Goal: Find contact information: Find contact information

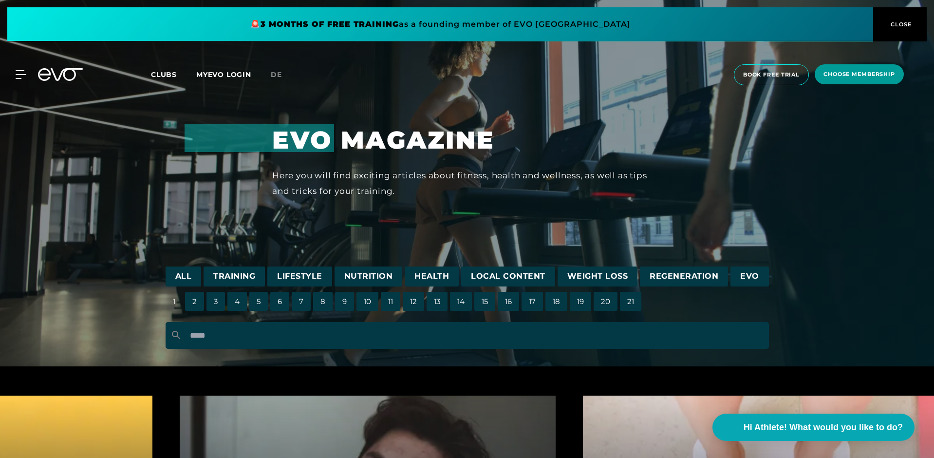
click at [896, 28] on span "CLOSE" at bounding box center [901, 24] width 24 height 9
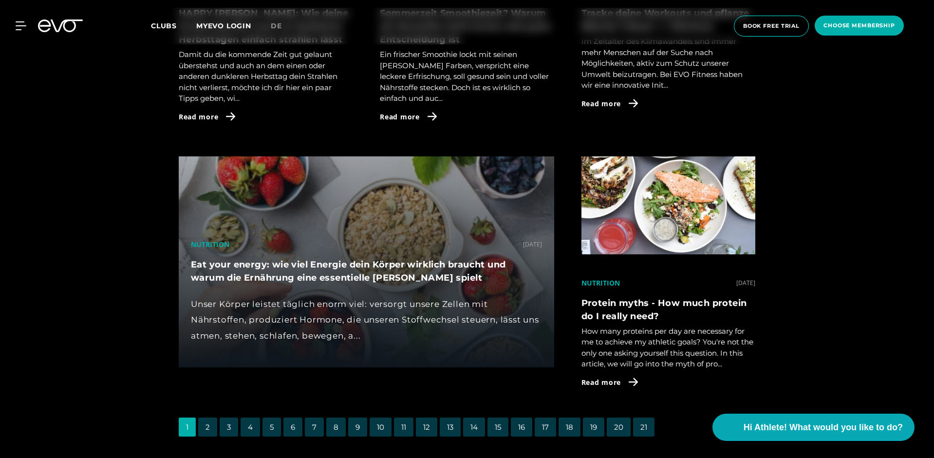
scroll to position [2615, 0]
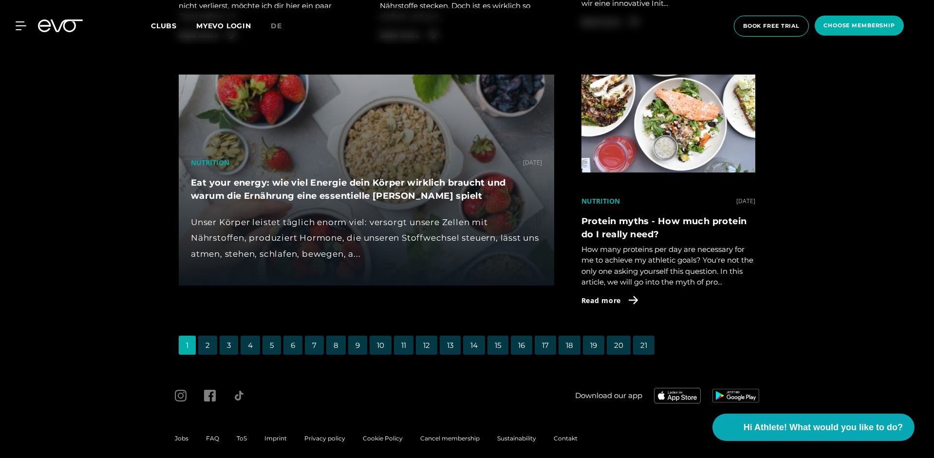
click at [559, 435] on span "Contakt" at bounding box center [566, 438] width 24 height 7
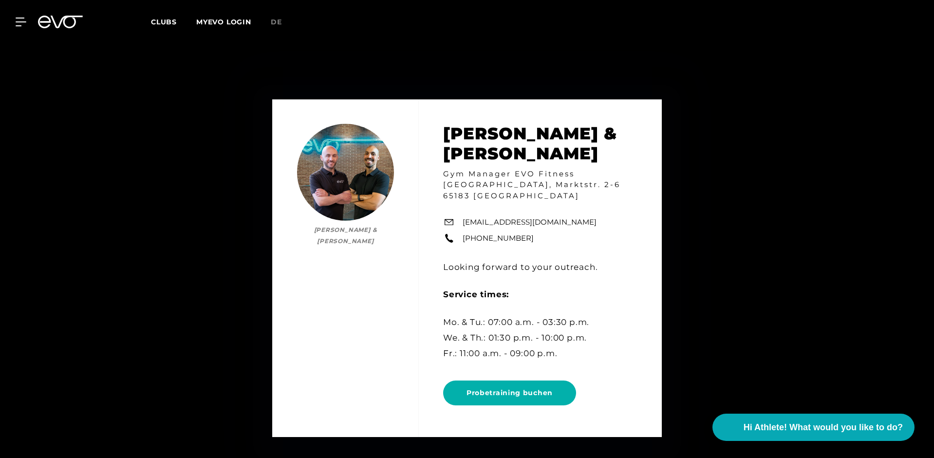
scroll to position [926, 0]
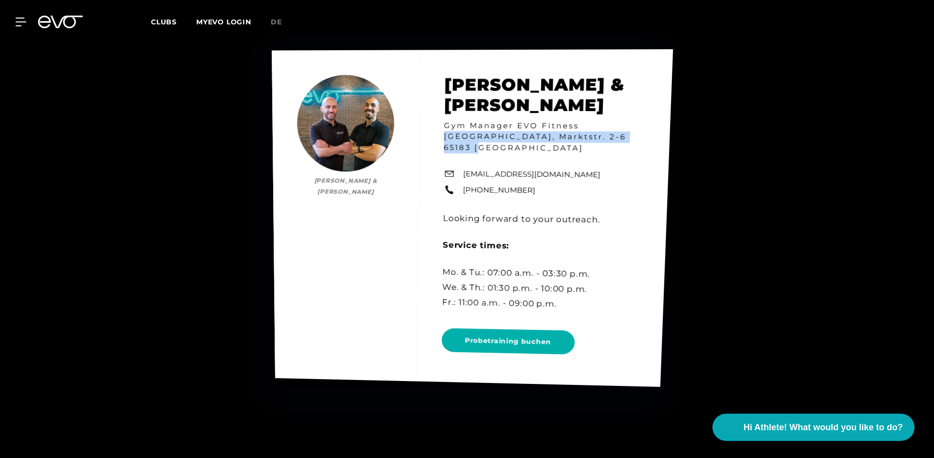
drag, startPoint x: 602, startPoint y: 152, endPoint x: 581, endPoint y: 142, distance: 22.7
click at [581, 142] on div "[PERSON_NAME] & [PERSON_NAME] [PERSON_NAME] & [PERSON_NAME] Gym Manager EVO Fit…" at bounding box center [472, 217] width 401 height 337
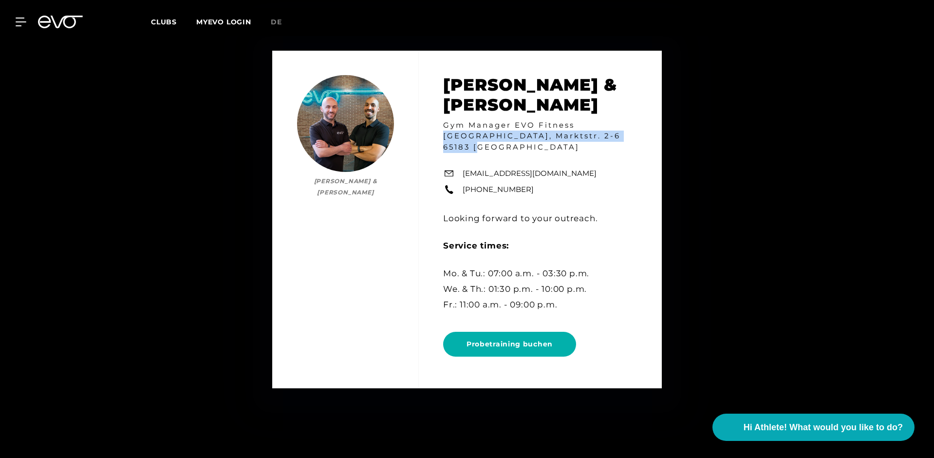
copy h4 "[GEOGRAPHIC_DATA], Marktstr. 2-6 65183 [GEOGRAPHIC_DATA]"
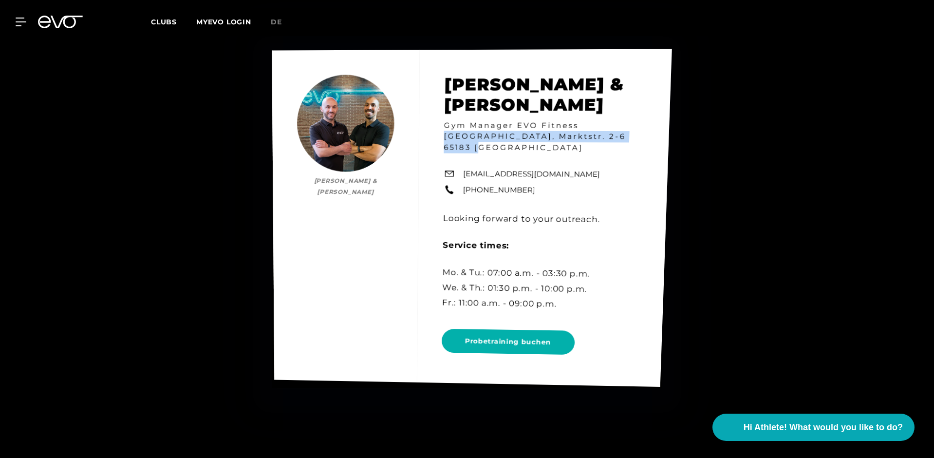
click at [518, 138] on div "[PERSON_NAME] & [PERSON_NAME] [PERSON_NAME] & [PERSON_NAME] Gym Manager EVO Fit…" at bounding box center [472, 218] width 400 height 338
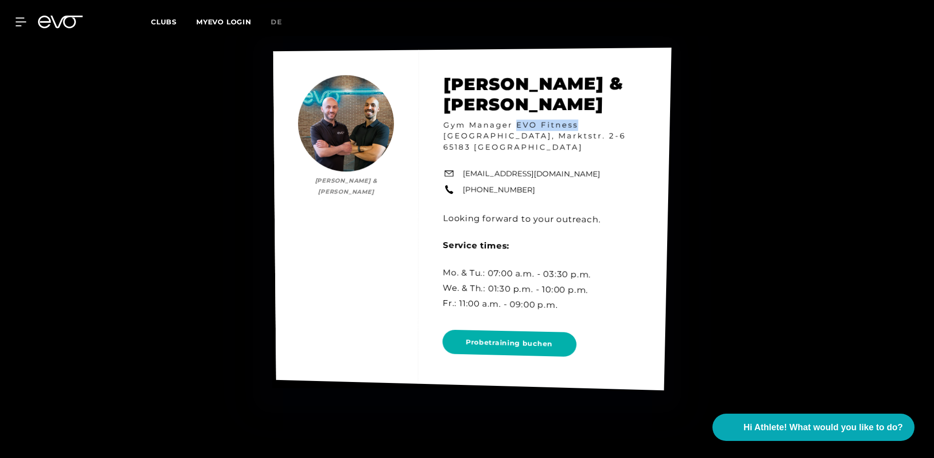
drag, startPoint x: 518, startPoint y: 138, endPoint x: 577, endPoint y: 140, distance: 59.0
click at [577, 140] on div "[PERSON_NAME] & [PERSON_NAME] [PERSON_NAME] & [PERSON_NAME] Gym Manager EVO Fit…" at bounding box center [472, 219] width 399 height 342
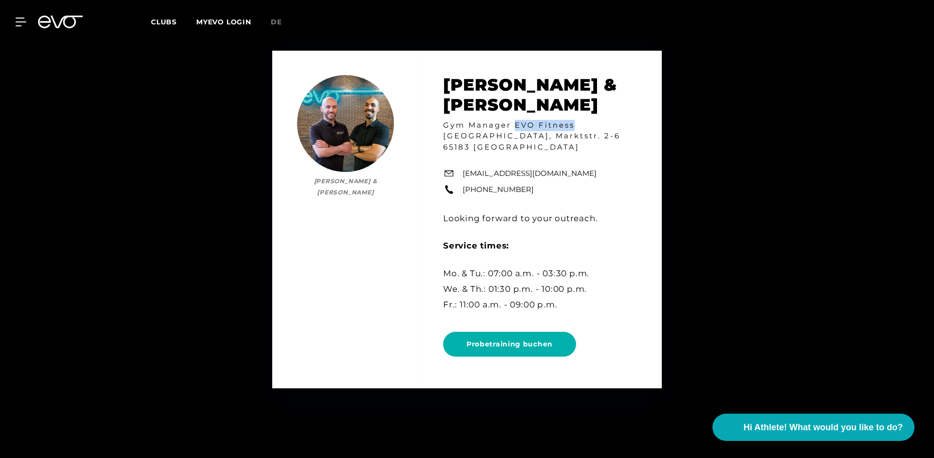
copy h4 "EVO Fitness"
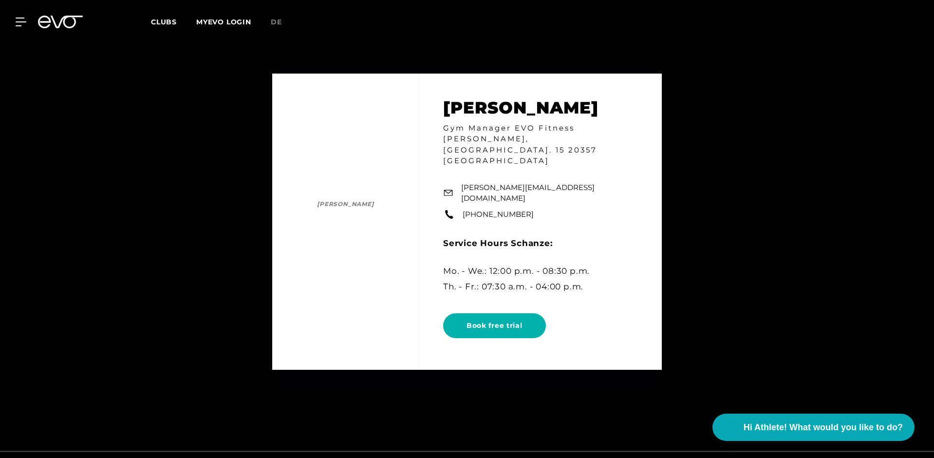
scroll to position [5600, 0]
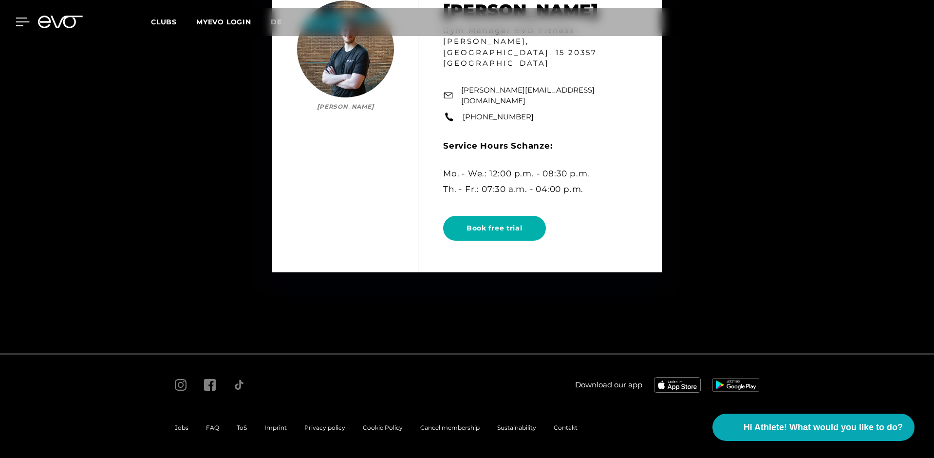
click at [15, 20] on div at bounding box center [14, 22] width 29 height 9
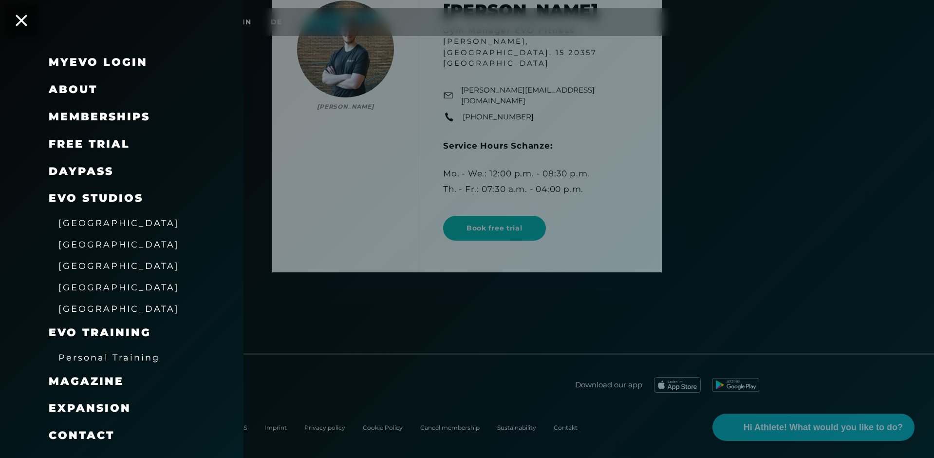
click at [102, 385] on span "Magazine" at bounding box center [86, 381] width 75 height 13
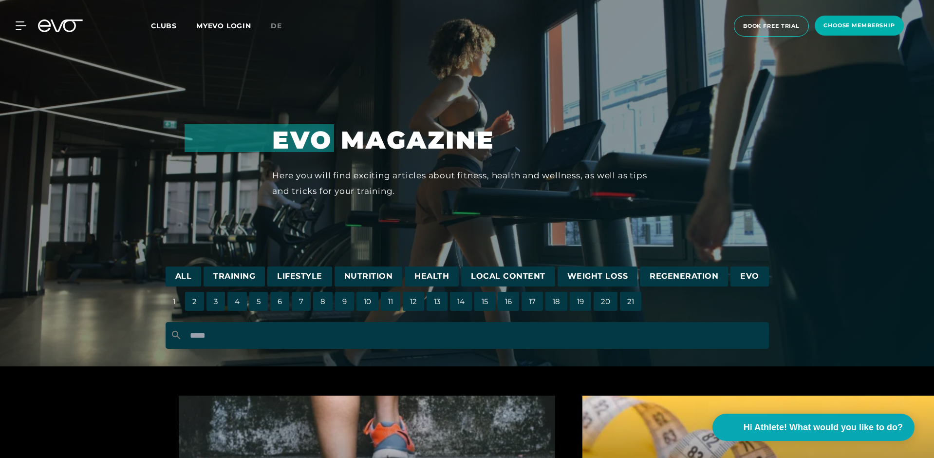
click at [412, 138] on span "EVO Magazine" at bounding box center [383, 140] width 223 height 30
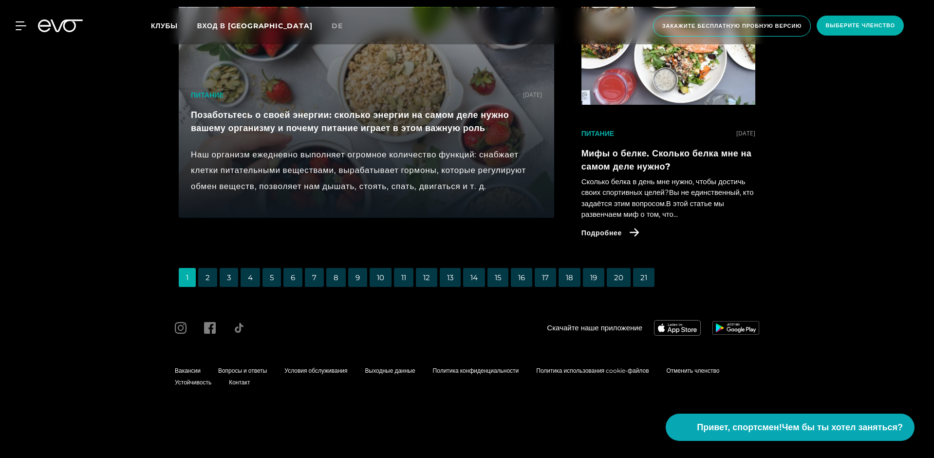
scroll to position [2605, 0]
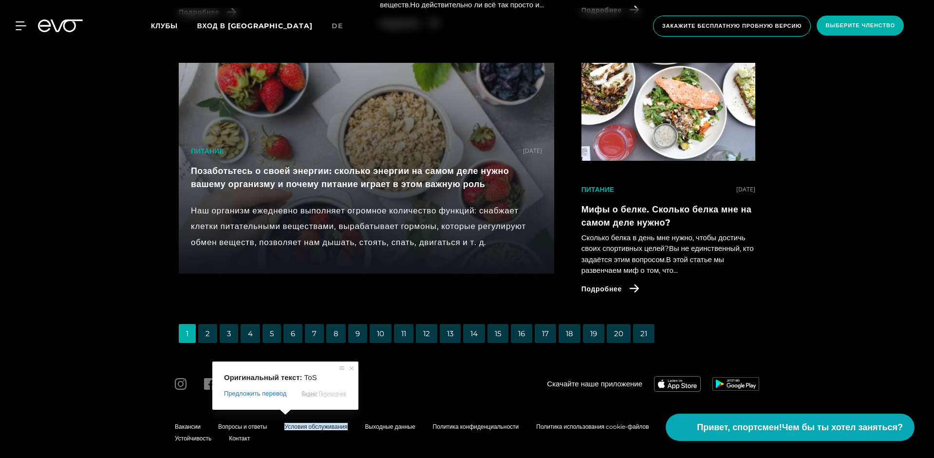
click at [298, 423] on span "Условия обслуживания" at bounding box center [316, 426] width 63 height 7
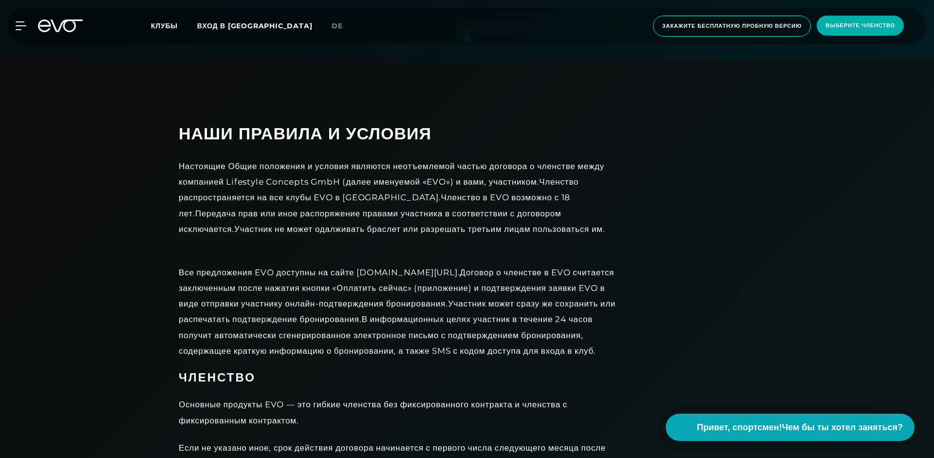
scroll to position [438, 0]
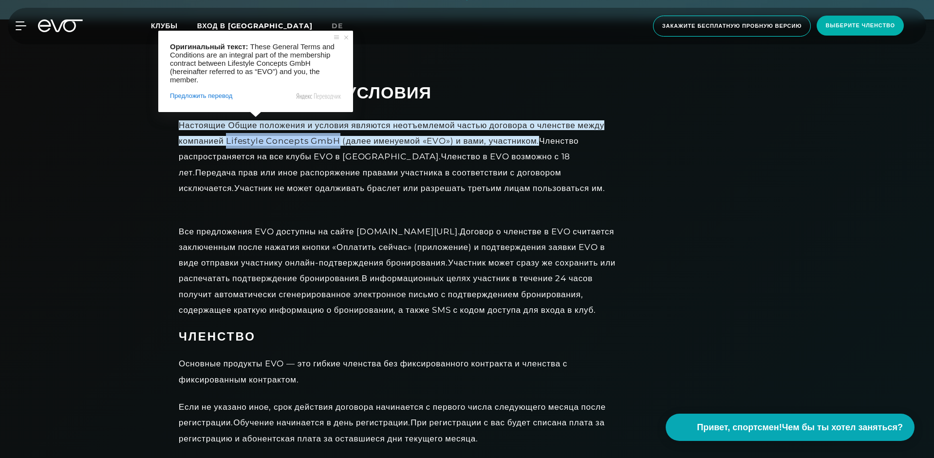
drag, startPoint x: 227, startPoint y: 139, endPoint x: 337, endPoint y: 143, distance: 110.7
click at [337, 143] on ya-tr-span "Настоящие Общие положения и условия являются неотъемлемой частью договора о чле…" at bounding box center [392, 132] width 426 height 25
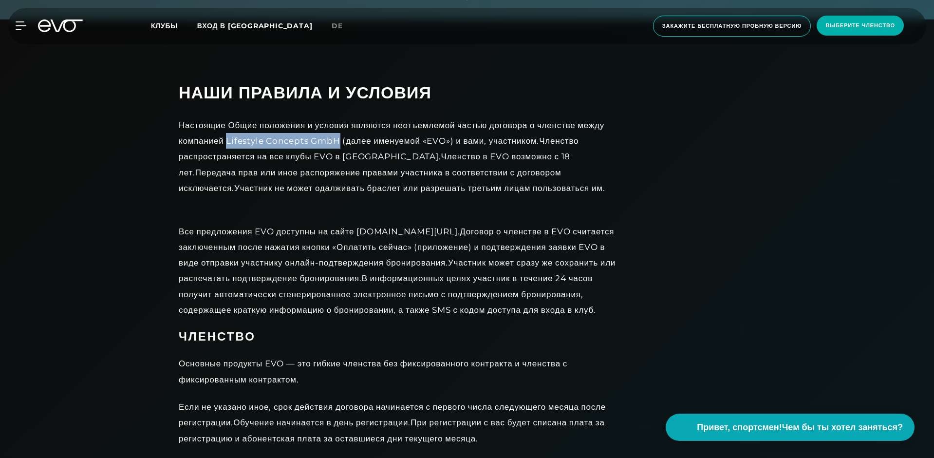
copy ya-tr-span "Lifestyle Concepts GmbH"
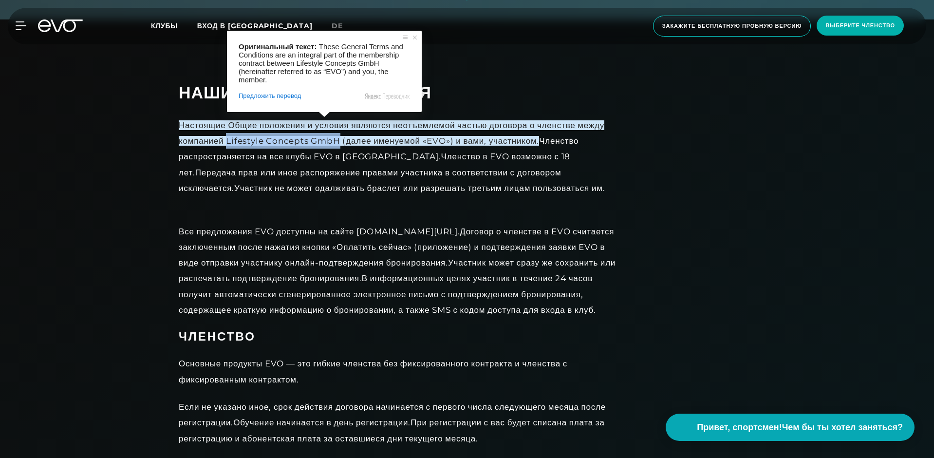
copy ya-tr-span "Lifestyle Concepts GmbH"
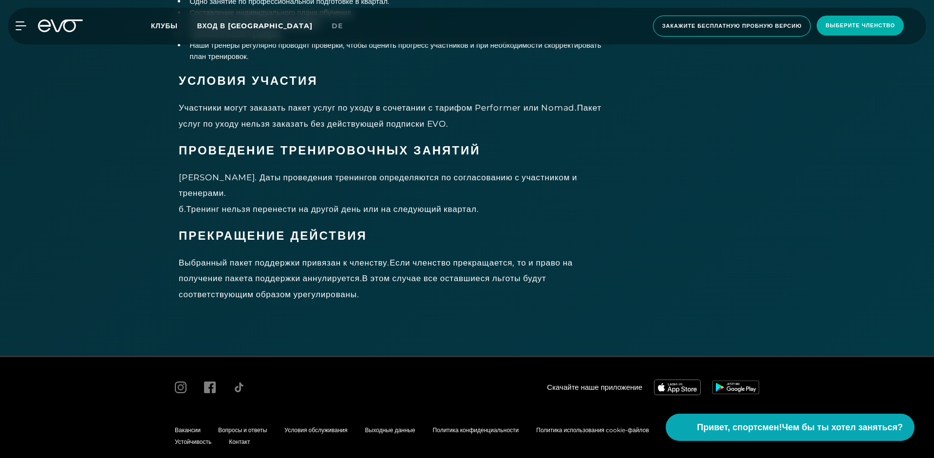
scroll to position [5635, 0]
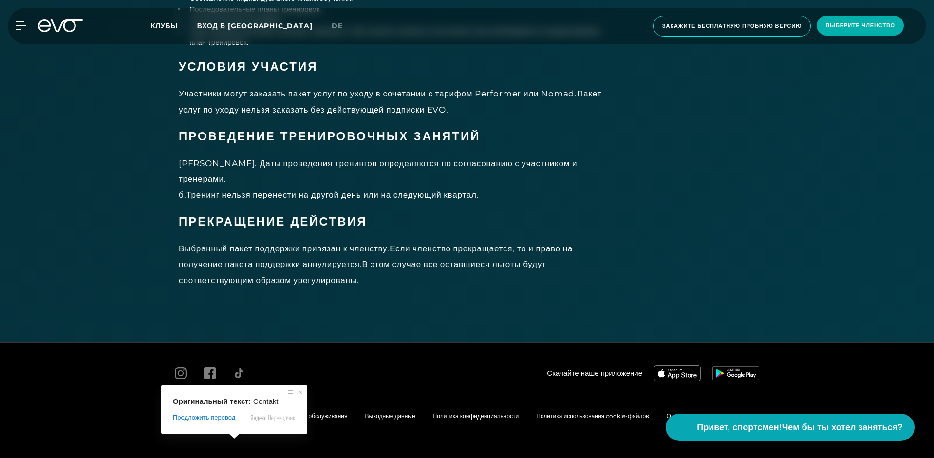
click at [236, 430] on span "Контакт" at bounding box center [239, 427] width 21 height 7
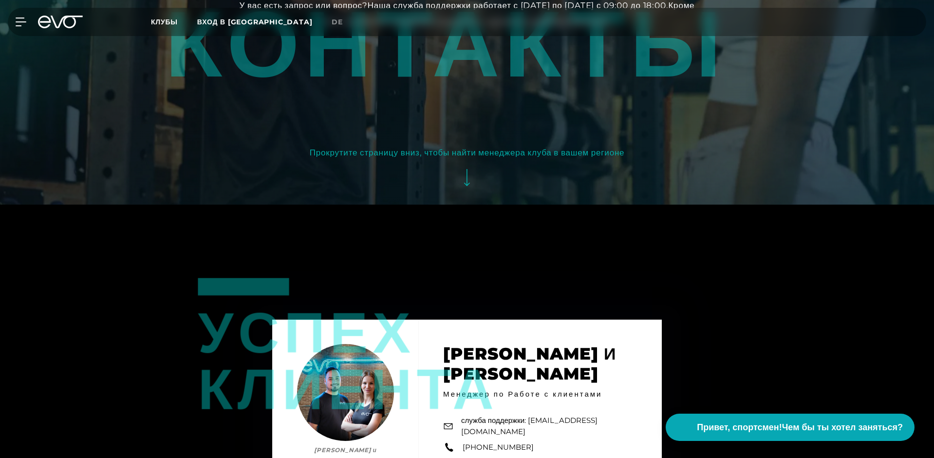
scroll to position [438, 0]
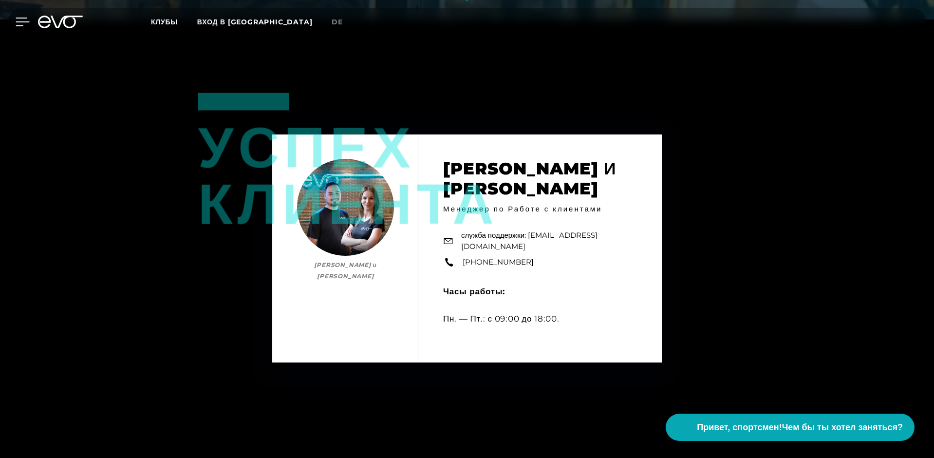
click at [22, 21] on icon at bounding box center [23, 22] width 14 height 9
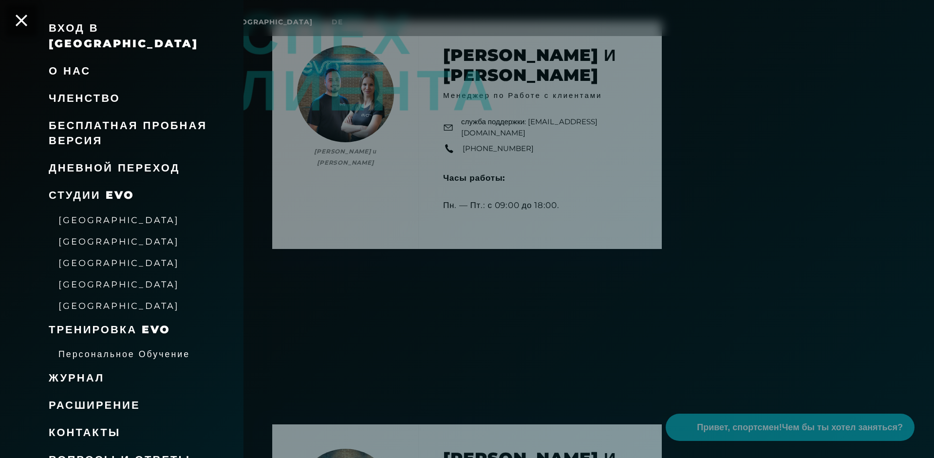
scroll to position [585, 0]
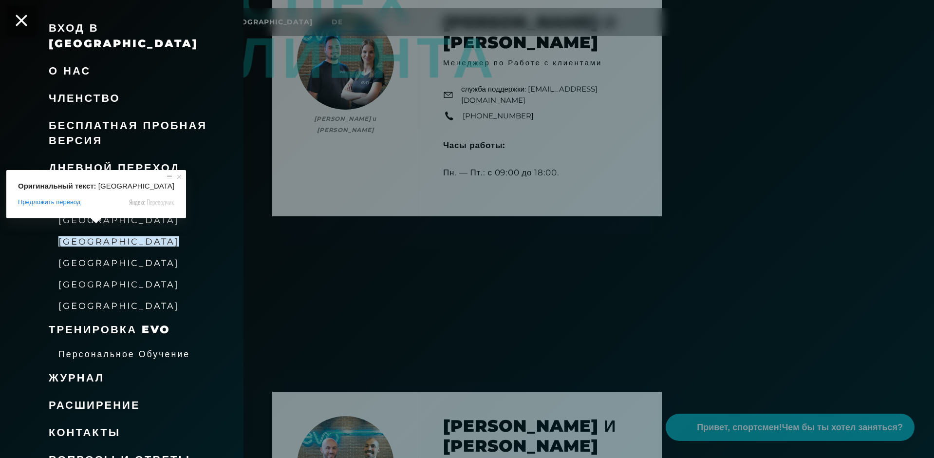
click at [69, 236] on ya-tr-span "[GEOGRAPHIC_DATA]" at bounding box center [118, 241] width 121 height 10
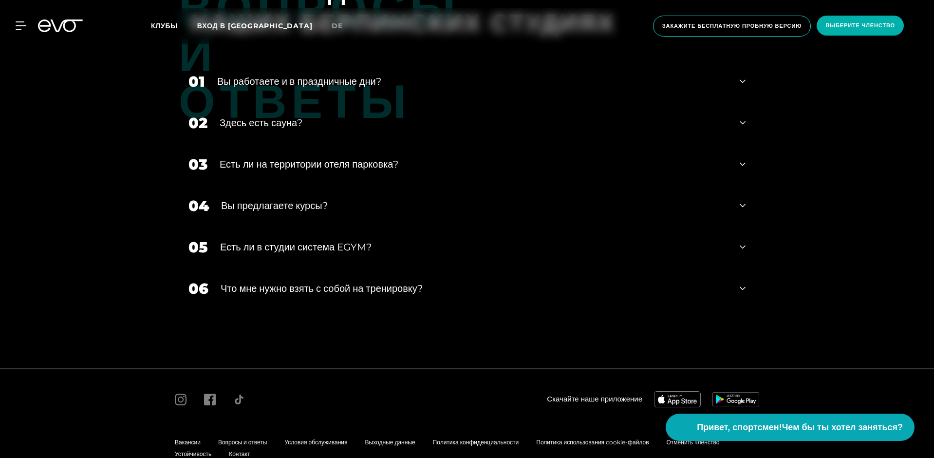
scroll to position [3472, 0]
